Goal: Navigation & Orientation: Go to known website

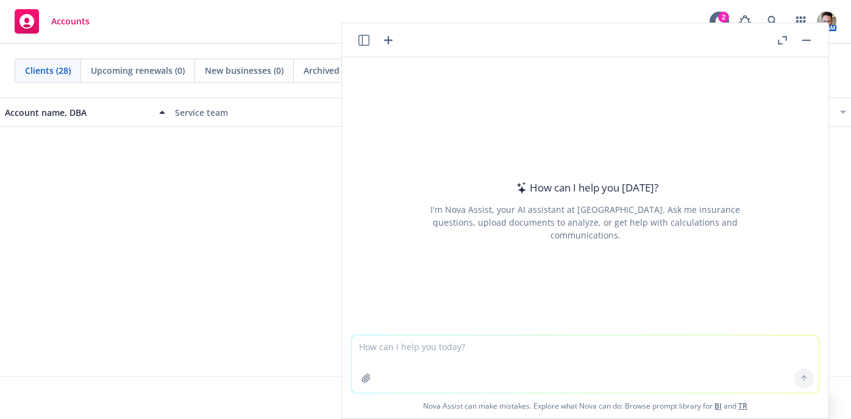
scroll to position [354, 0]
